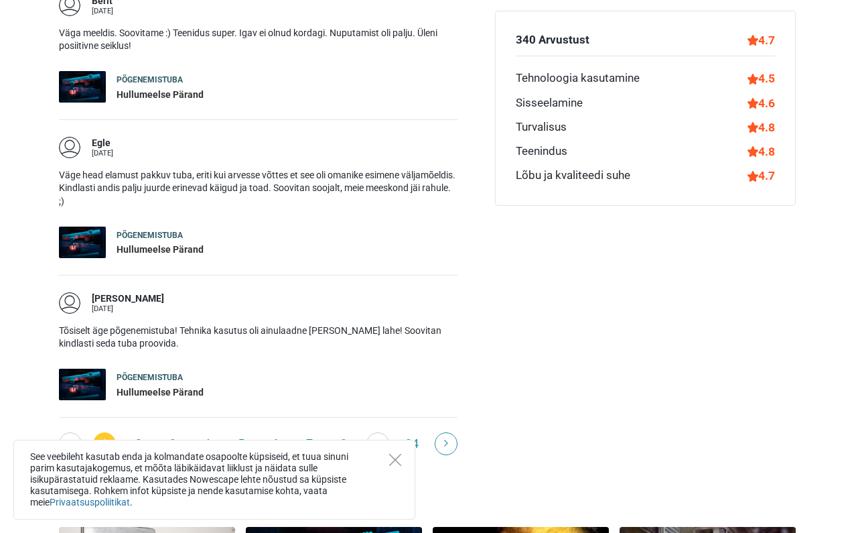
scroll to position [1520, 0]
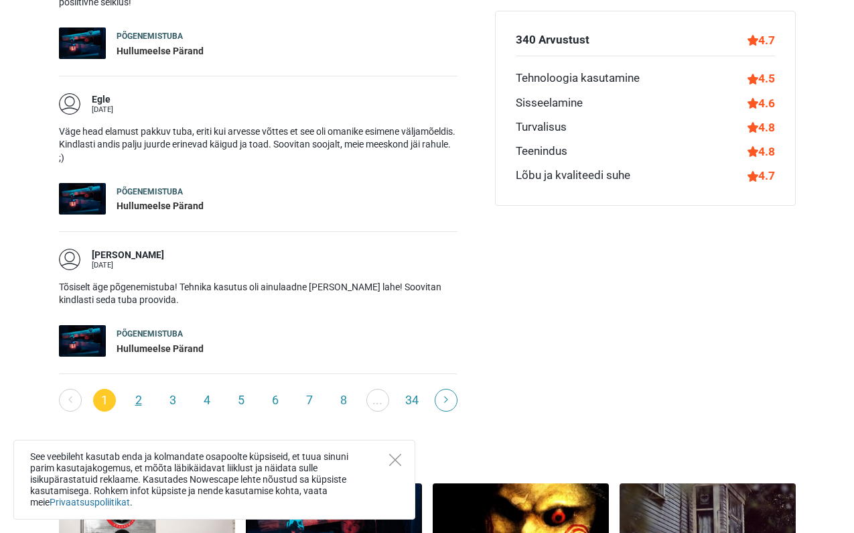
click at [136, 389] on link "2" at bounding box center [138, 400] width 23 height 23
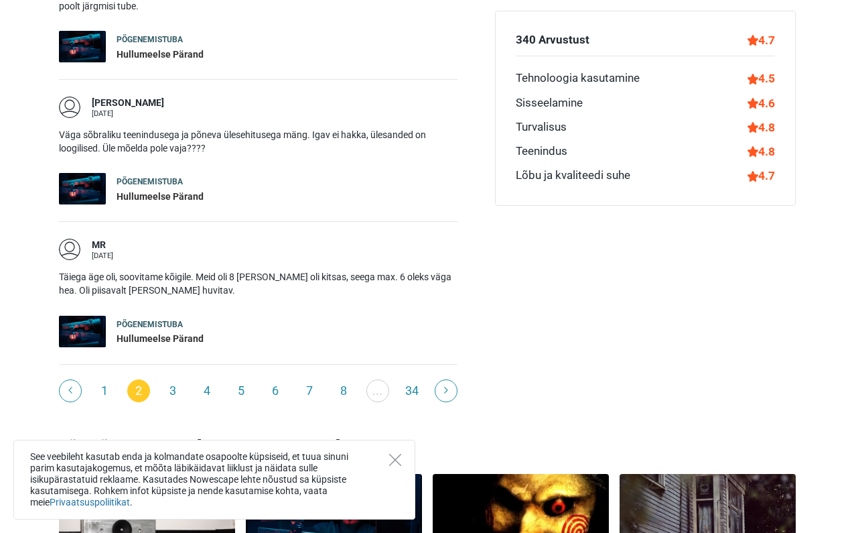
scroll to position [1593, 0]
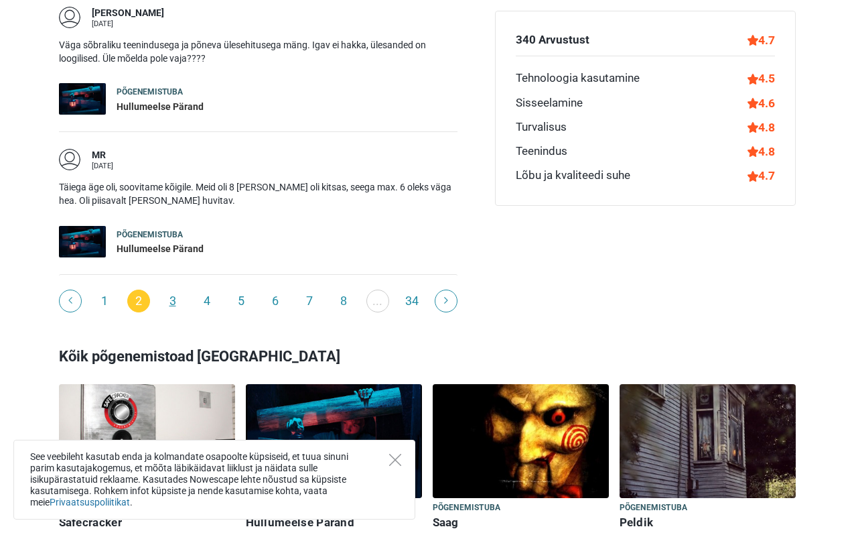
click at [172, 289] on link "3" at bounding box center [172, 300] width 23 height 23
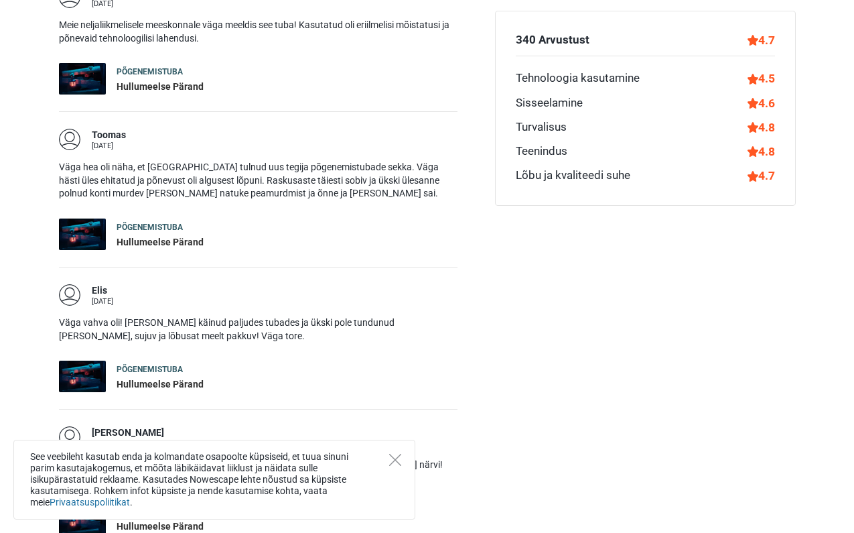
scroll to position [1195, 0]
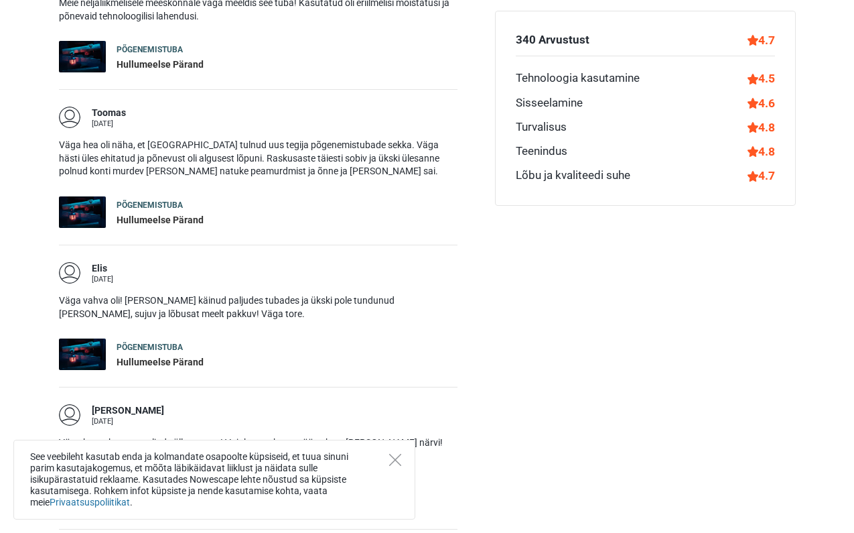
click at [167, 214] on div "Hullumeelse Pärand" at bounding box center [160, 220] width 87 height 13
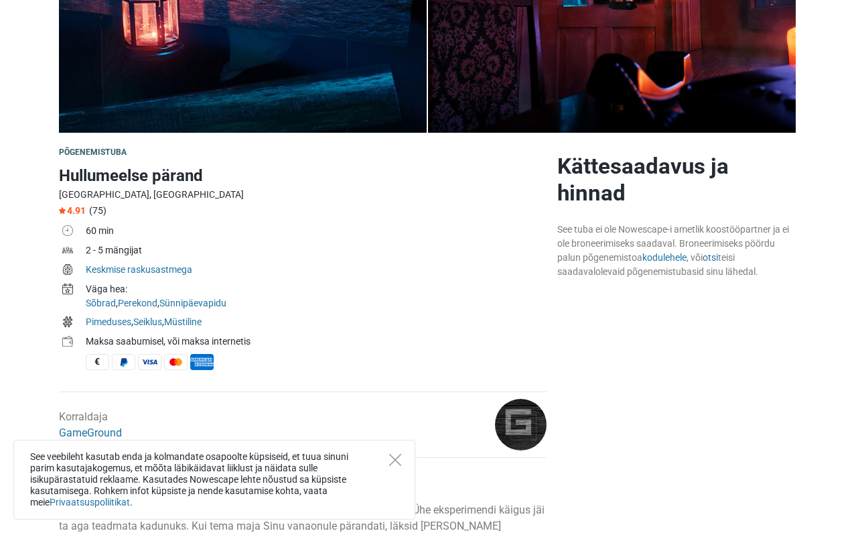
scroll to position [274, 0]
click at [667, 255] on link "kodulehele" at bounding box center [665, 257] width 44 height 11
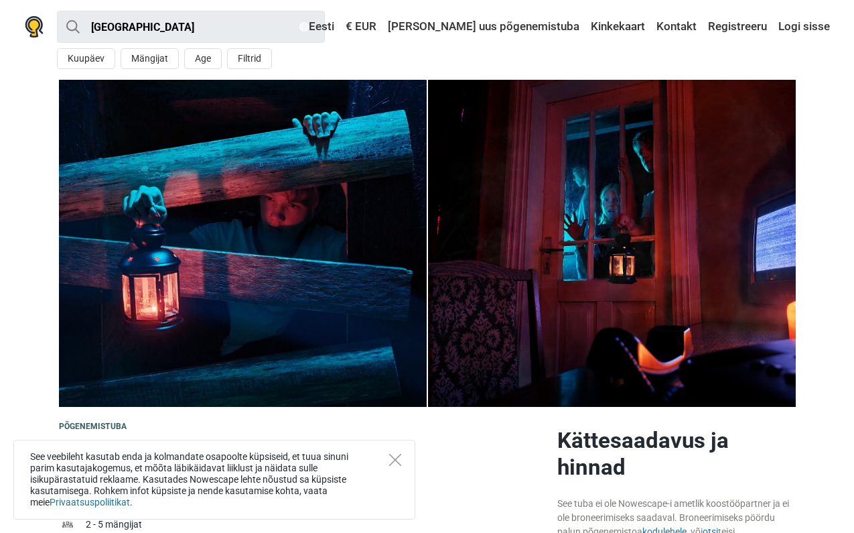
scroll to position [0, 0]
